Goal: Task Accomplishment & Management: Manage account settings

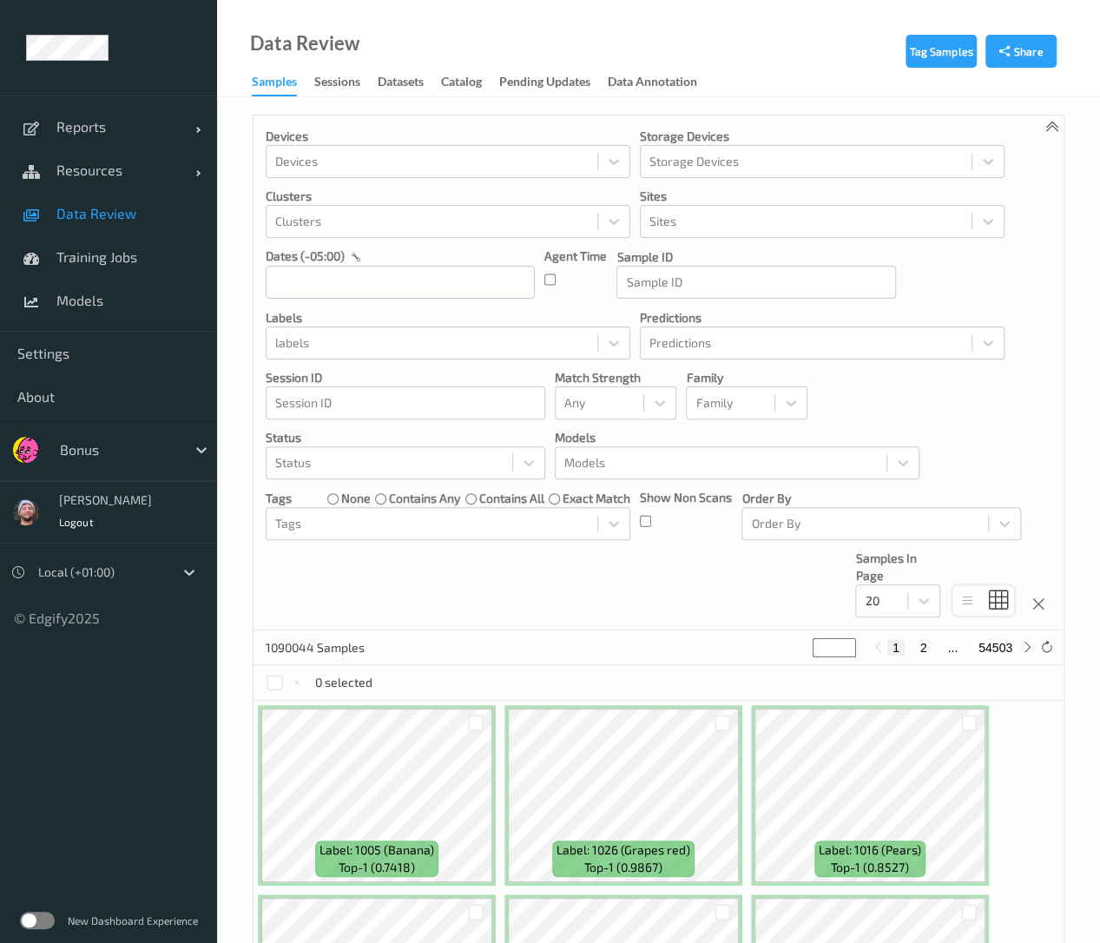
click at [95, 455] on div at bounding box center [118, 449] width 117 height 21
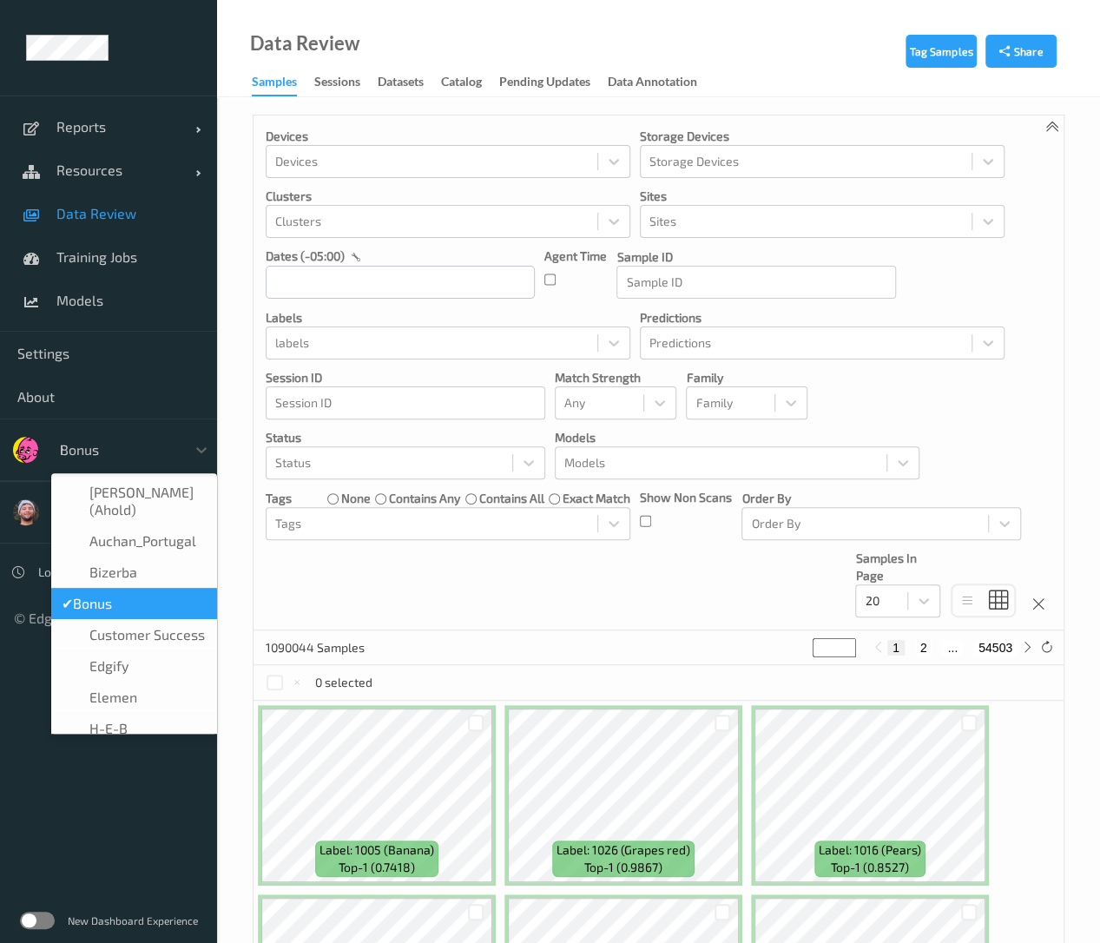
type input "h-"
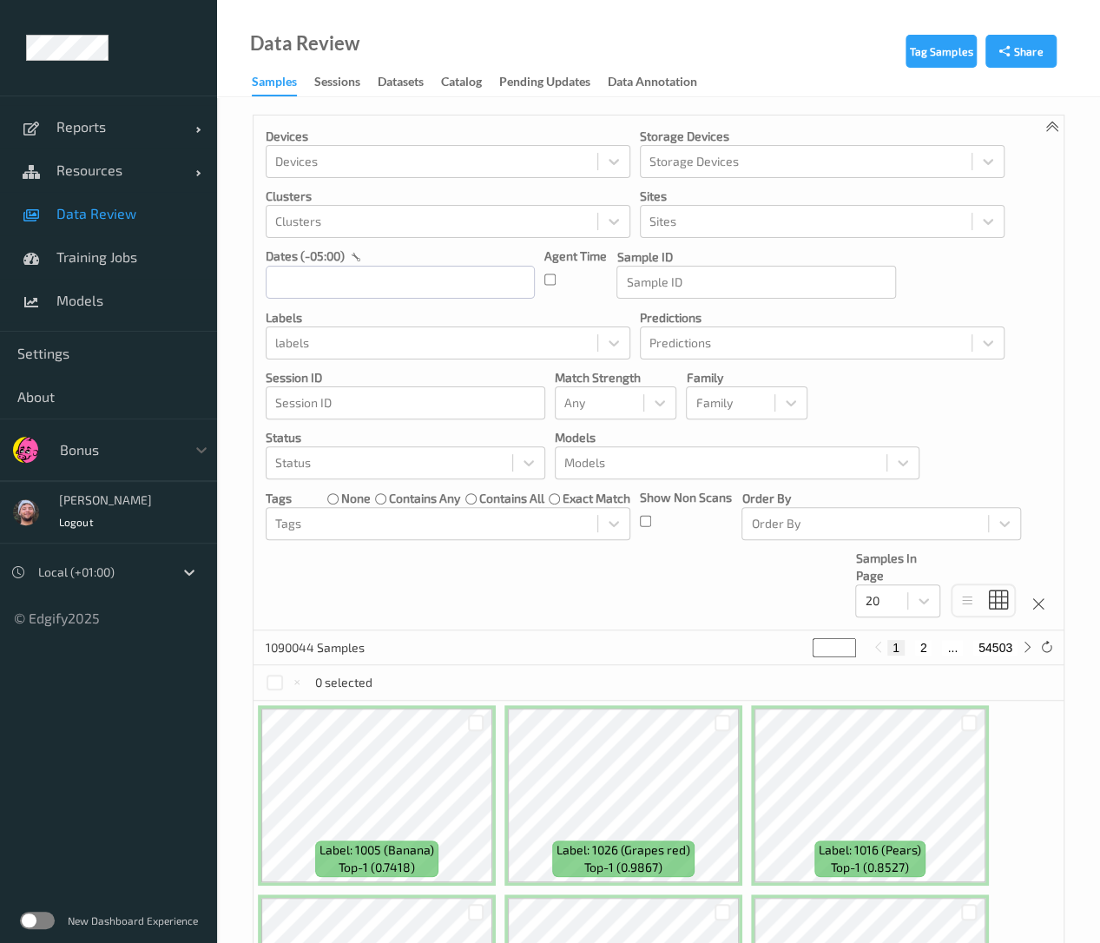
click at [129, 459] on div "Bonus" at bounding box center [118, 450] width 135 height 28
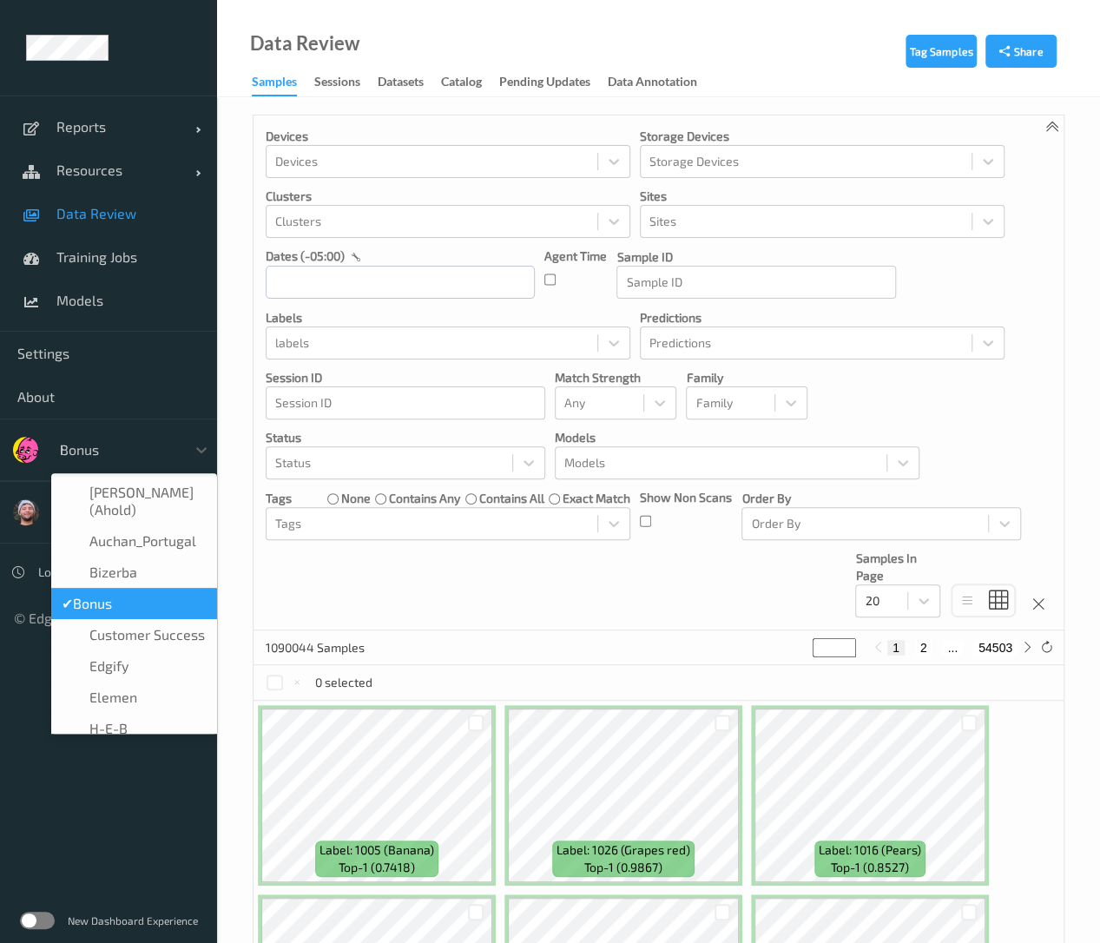
type input "h-"
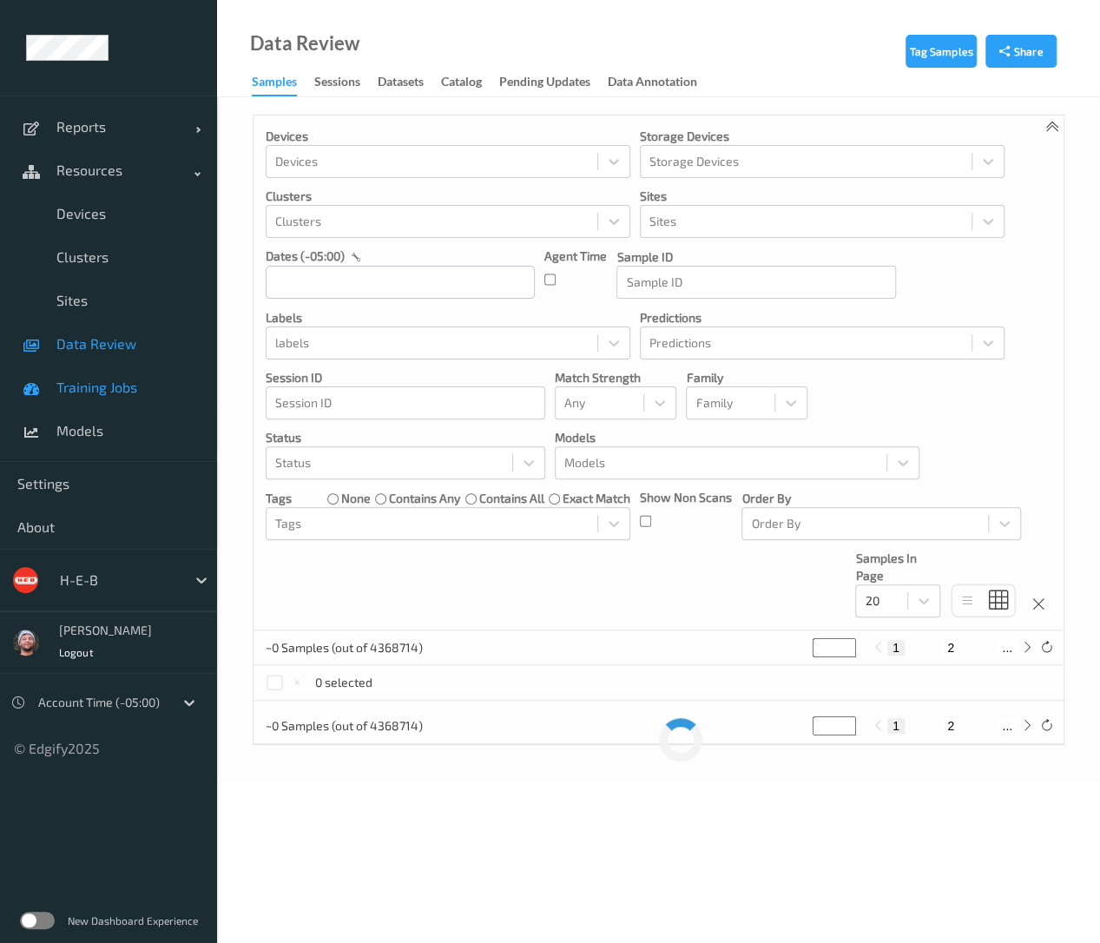
click at [121, 277] on link "Clusters" at bounding box center [108, 256] width 217 height 43
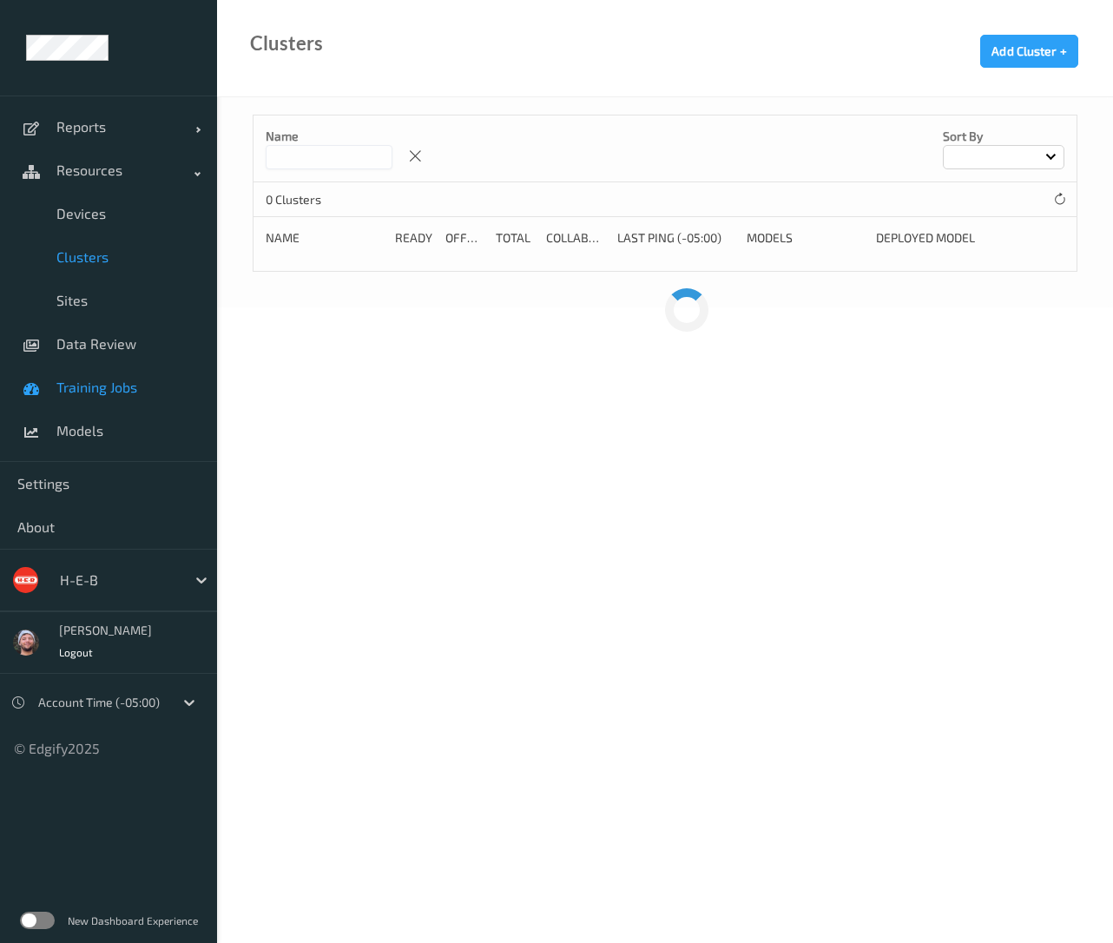
click at [135, 387] on span "Training Jobs" at bounding box center [127, 387] width 143 height 17
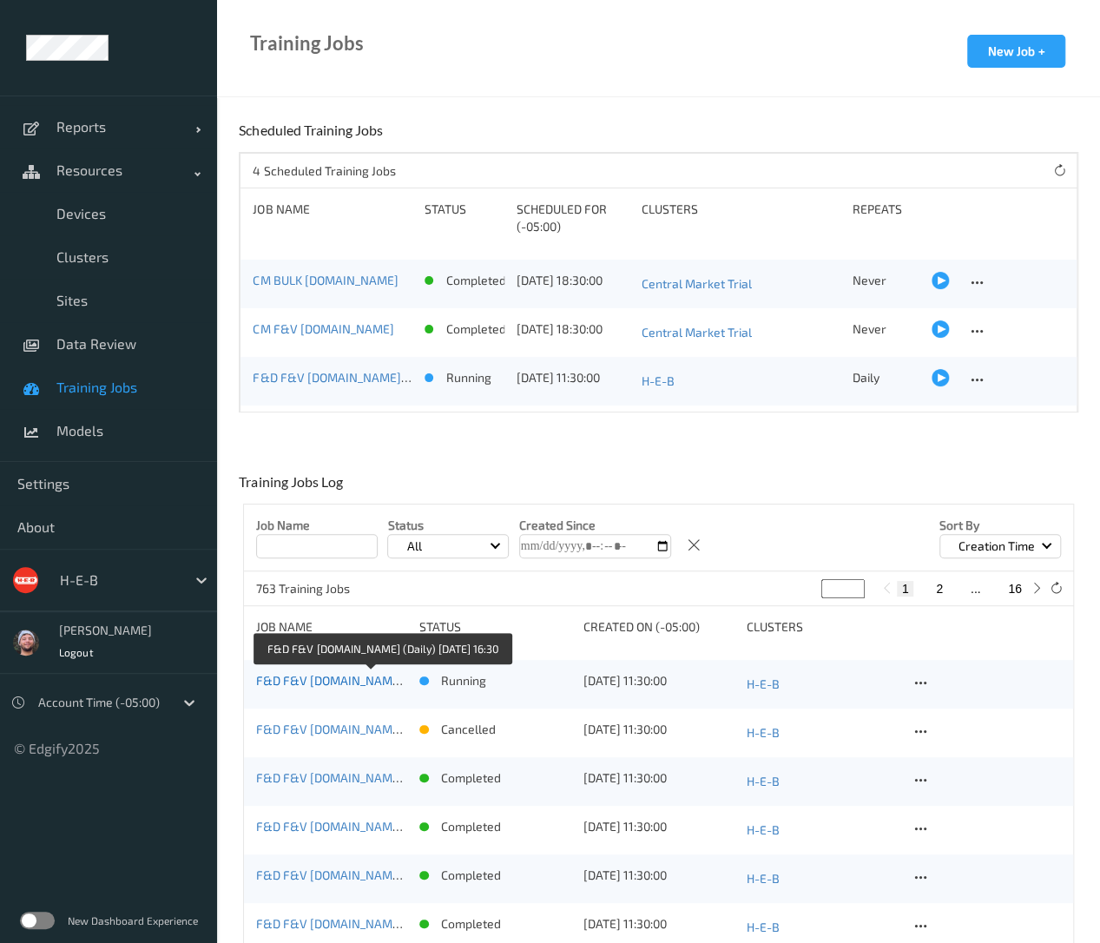
click at [358, 675] on link "F&D F&V v4.6.ST (Daily) 2025-08-13 16:30" at bounding box center [384, 680] width 256 height 15
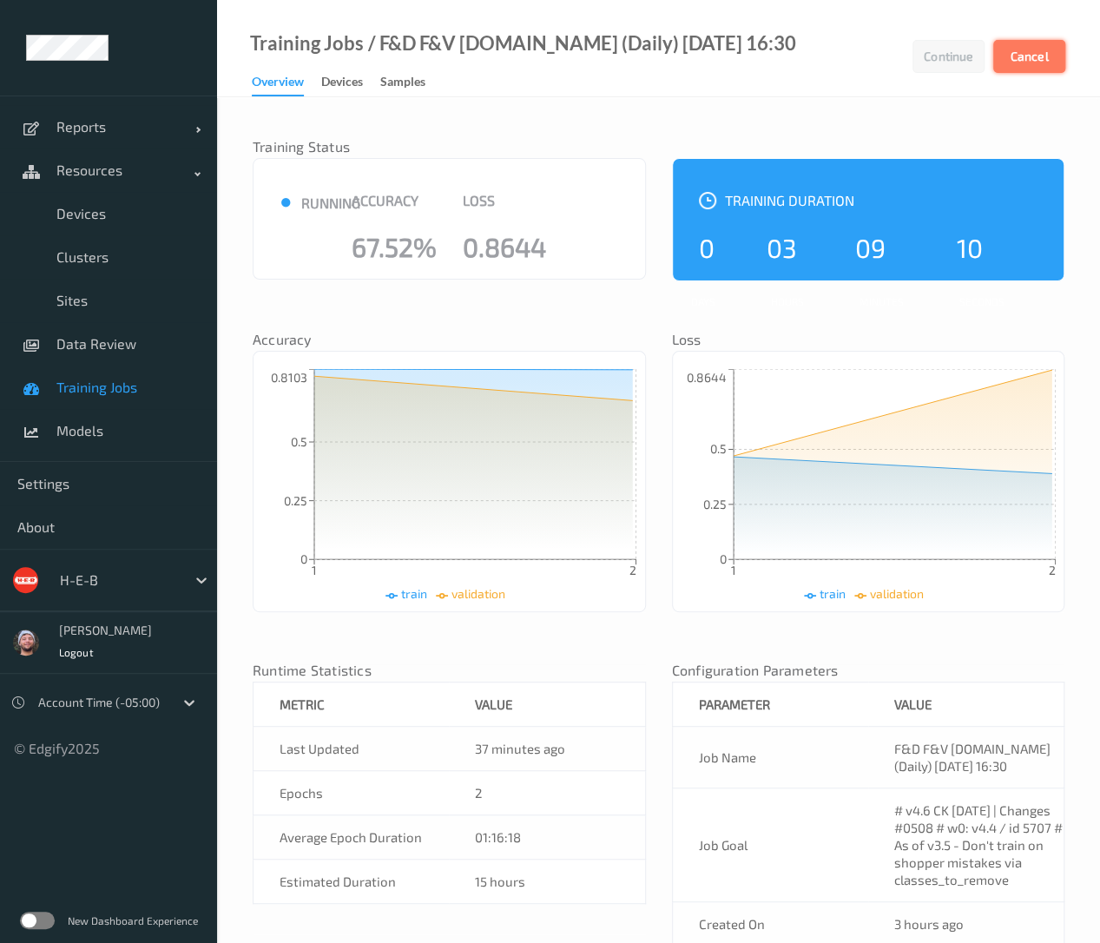
click at [1014, 58] on button "Cancel" at bounding box center [1029, 56] width 72 height 33
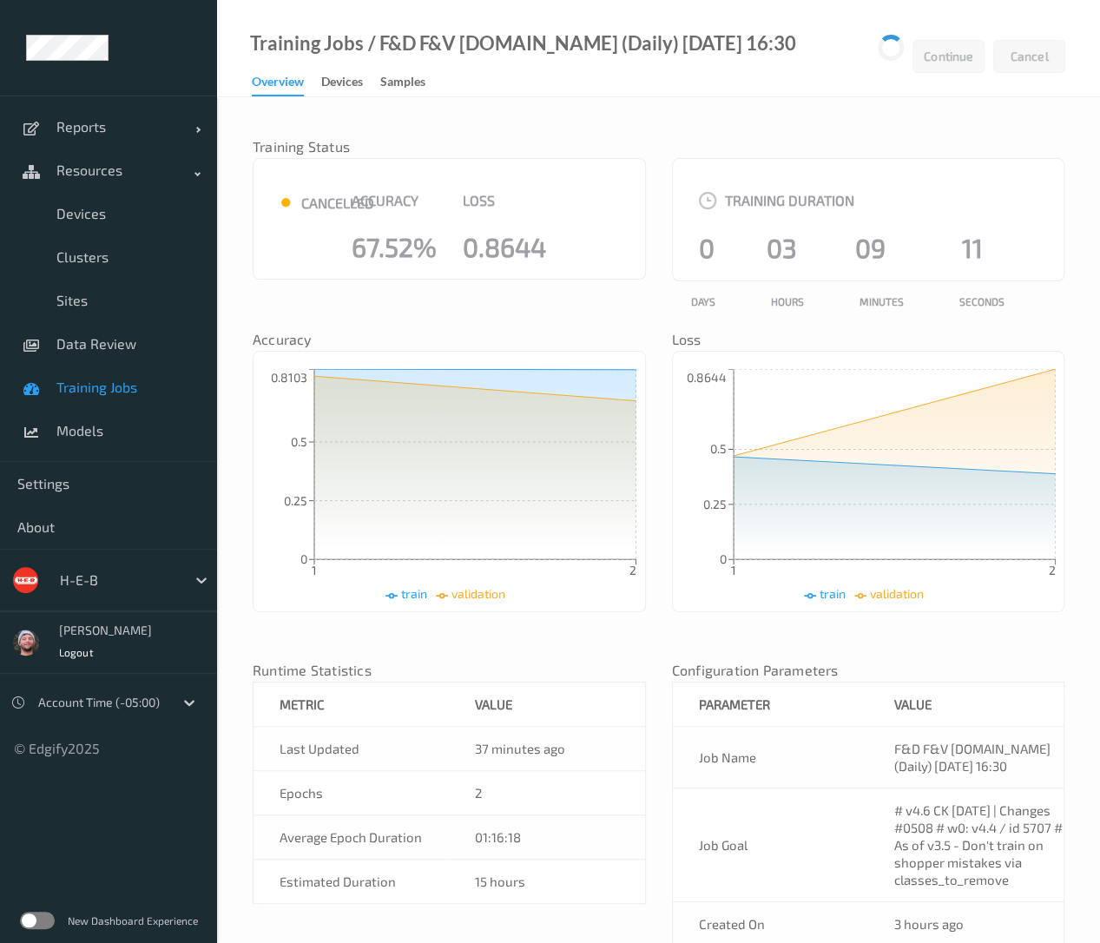
click at [77, 397] on link "Training Jobs" at bounding box center [108, 387] width 217 height 43
